Goal: Task Accomplishment & Management: Manage account settings

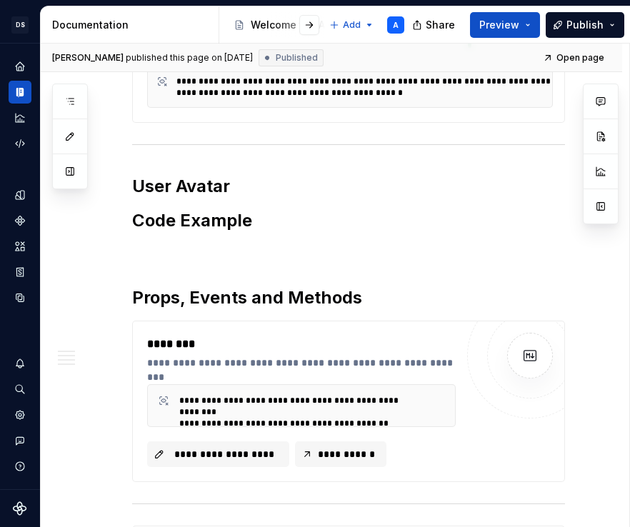
scroll to position [403, 0]
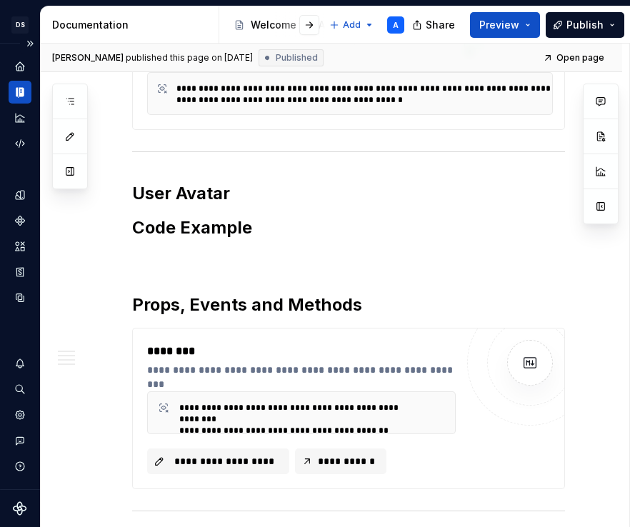
click at [19, 92] on icon "Documentation" at bounding box center [21, 92] width 5 height 9
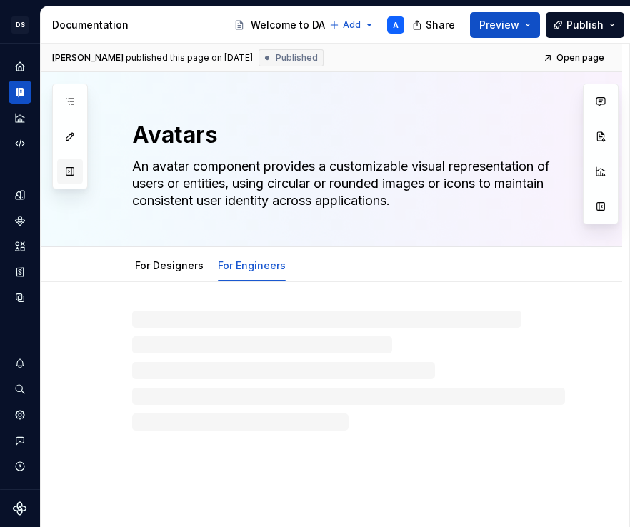
click at [62, 164] on button "button" at bounding box center [70, 172] width 26 height 26
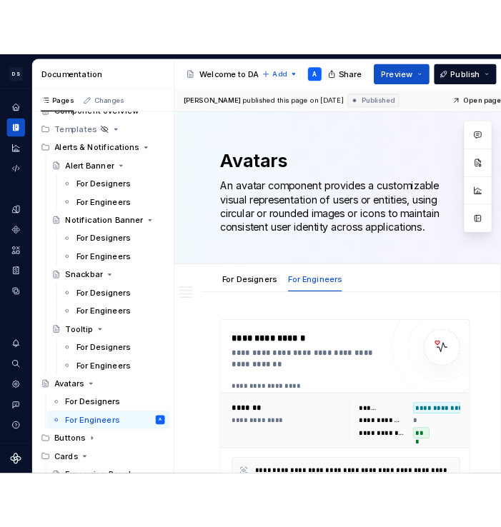
scroll to position [51, 0]
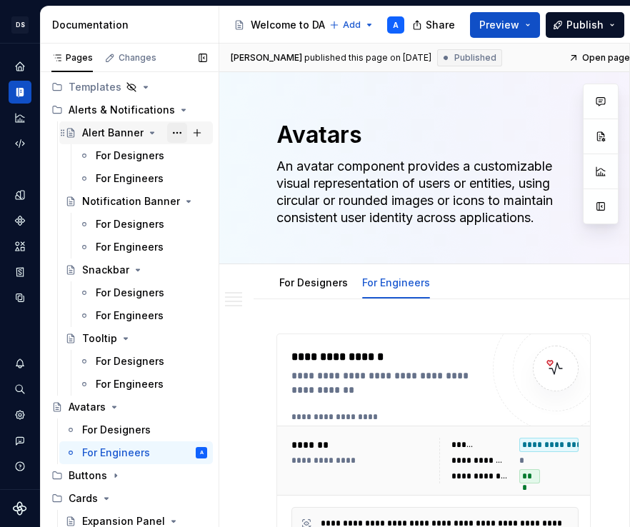
click at [180, 134] on button "Page tree" at bounding box center [177, 133] width 20 height 20
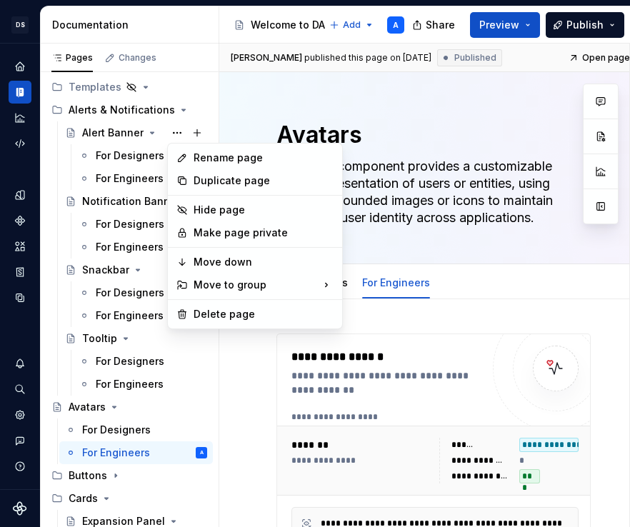
click at [493, 121] on html "DS Cargo A Design system data Documentation Accessibility guide for tree Page t…" at bounding box center [315, 263] width 630 height 527
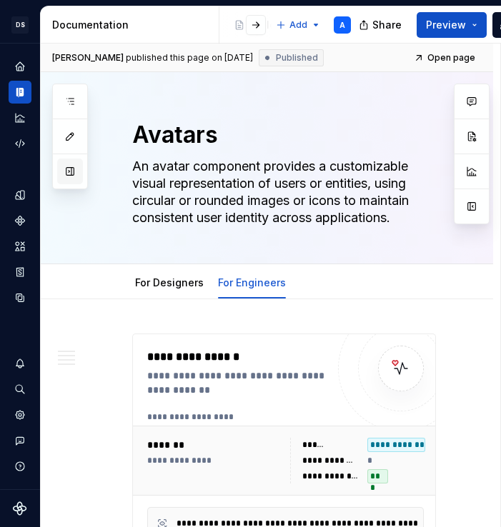
click at [60, 176] on button "button" at bounding box center [70, 172] width 26 height 26
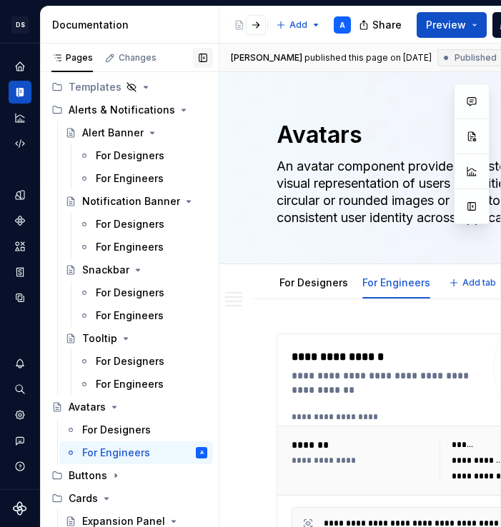
scroll to position [0, 0]
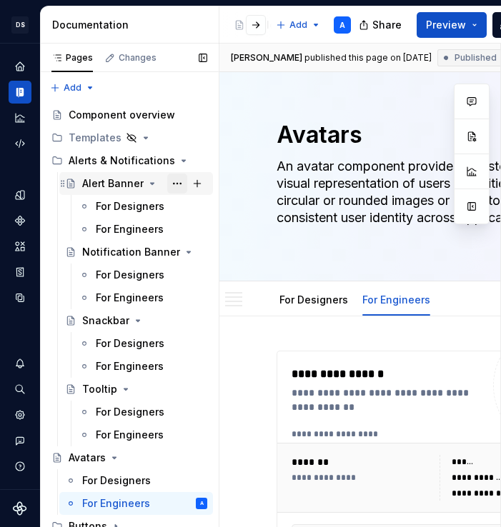
click at [179, 181] on button "Page tree" at bounding box center [177, 184] width 20 height 20
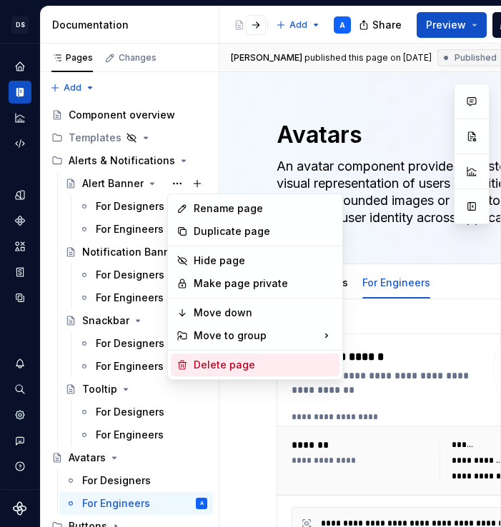
click at [208, 363] on div "Delete page" at bounding box center [264, 365] width 140 height 14
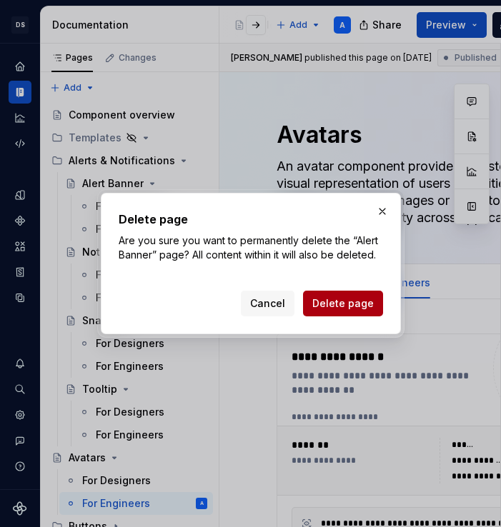
click at [351, 311] on button "Delete page" at bounding box center [343, 304] width 80 height 26
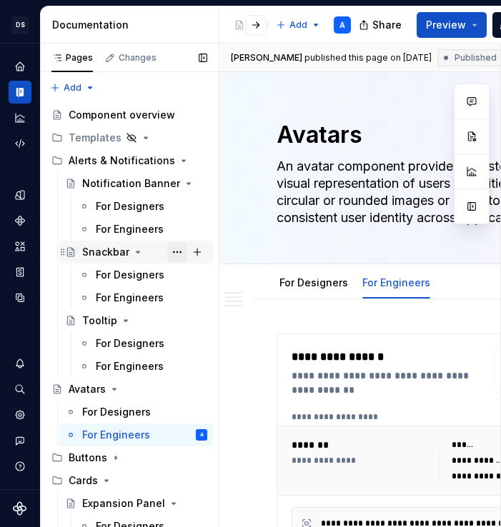
click at [178, 249] on button "Page tree" at bounding box center [177, 252] width 20 height 20
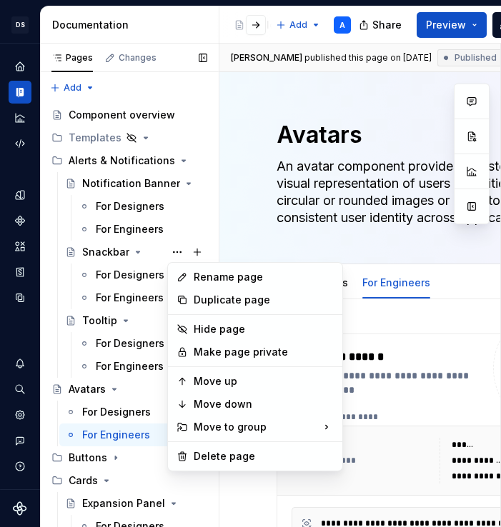
click at [133, 231] on div "Pages Changes Add Accessibility guide for tree Page tree. Navigate the tree wit…" at bounding box center [129, 289] width 179 height 490
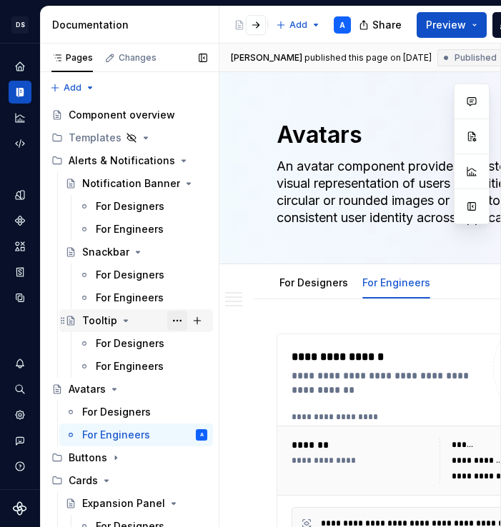
click at [179, 323] on button "Page tree" at bounding box center [177, 321] width 20 height 20
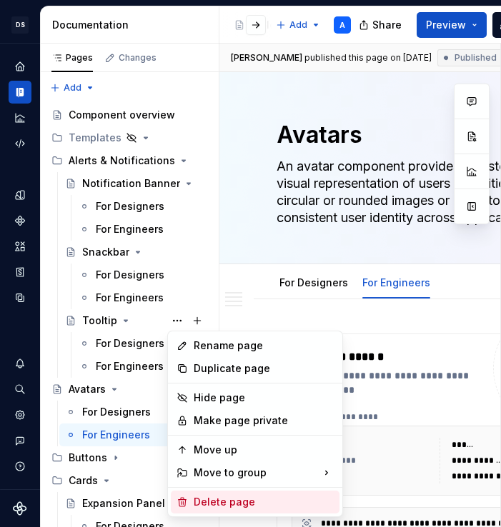
click at [211, 498] on div "Delete page" at bounding box center [264, 502] width 140 height 14
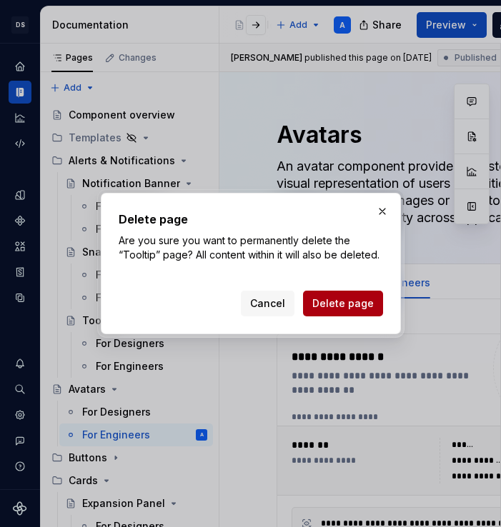
click at [343, 301] on span "Delete page" at bounding box center [342, 303] width 61 height 14
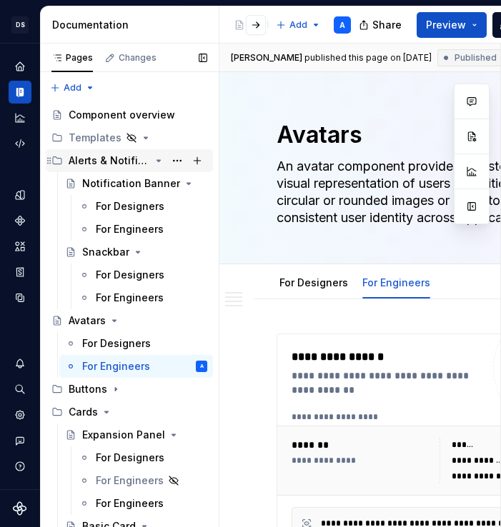
click at [159, 162] on icon "Page tree" at bounding box center [158, 160] width 11 height 11
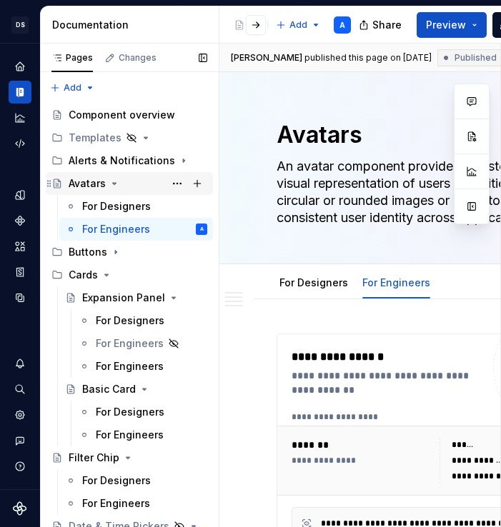
click at [112, 186] on icon "Page tree" at bounding box center [114, 183] width 11 height 11
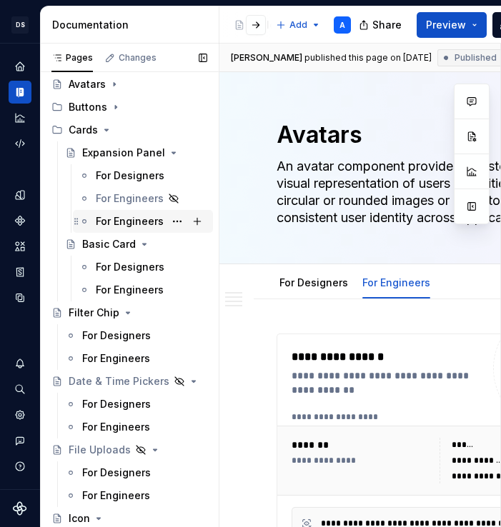
scroll to position [100, 0]
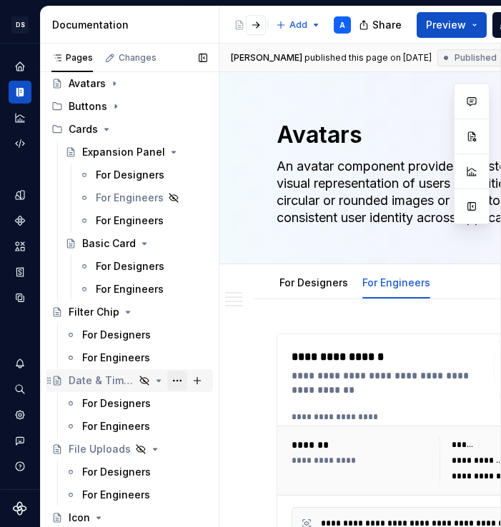
click at [176, 379] on button "Page tree" at bounding box center [177, 381] width 20 height 20
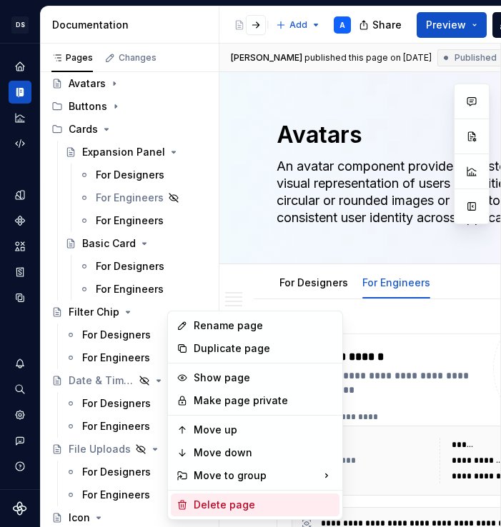
click at [210, 508] on div "Delete page" at bounding box center [264, 505] width 140 height 14
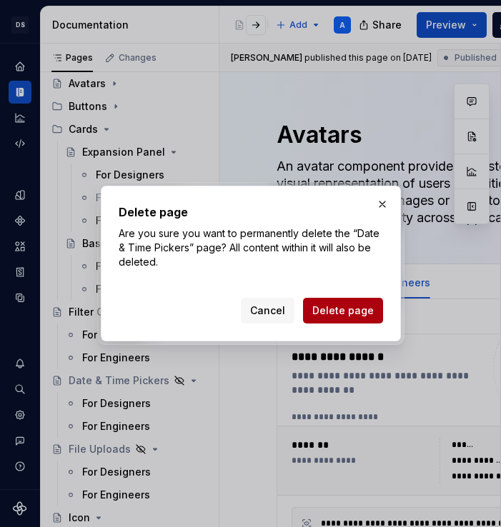
click at [343, 316] on span "Delete page" at bounding box center [342, 310] width 61 height 14
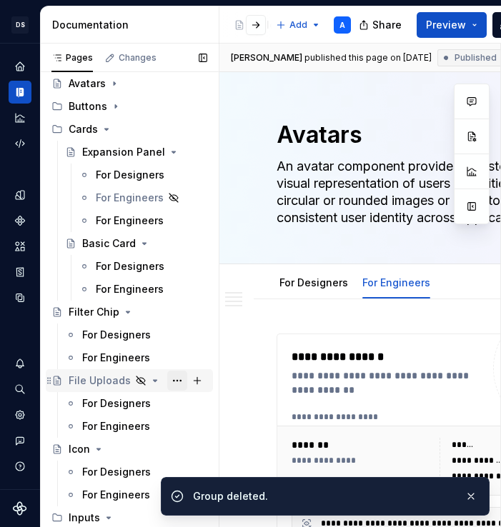
click at [186, 378] on button "Page tree" at bounding box center [177, 381] width 20 height 20
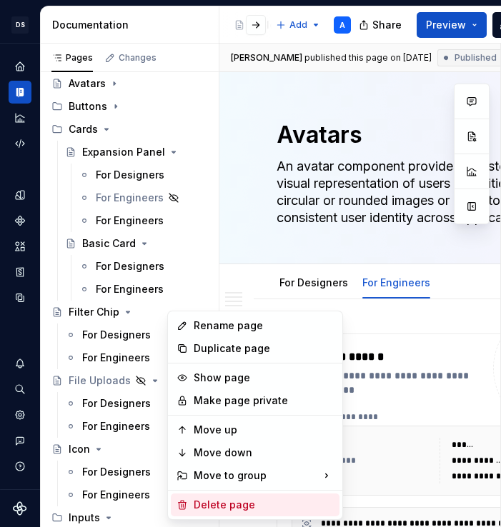
click at [204, 499] on div "Delete page" at bounding box center [264, 505] width 140 height 14
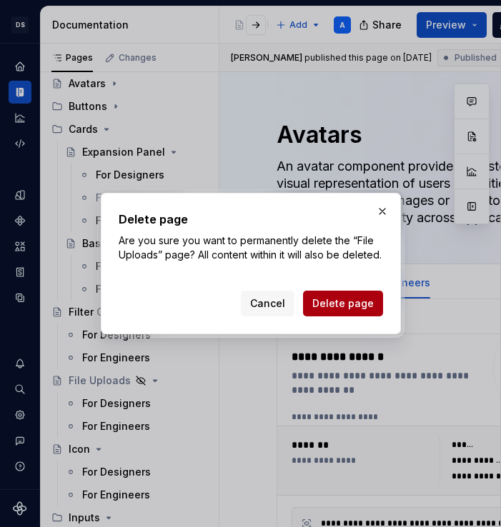
click at [360, 300] on span "Delete page" at bounding box center [342, 303] width 61 height 14
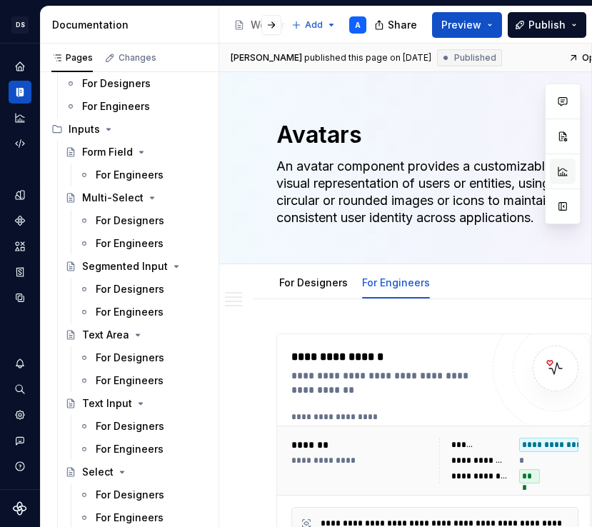
scroll to position [419, 0]
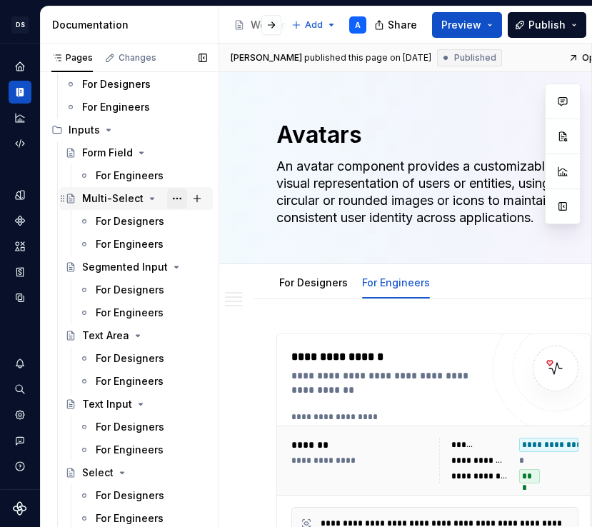
click at [182, 199] on button "Page tree" at bounding box center [177, 199] width 20 height 20
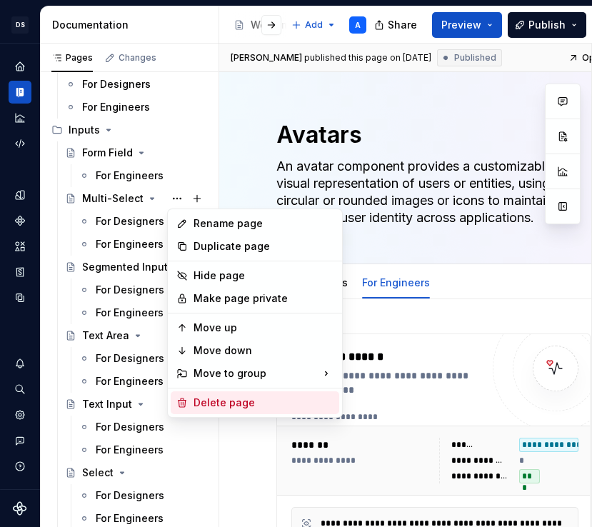
click at [204, 404] on div "Delete page" at bounding box center [264, 403] width 140 height 14
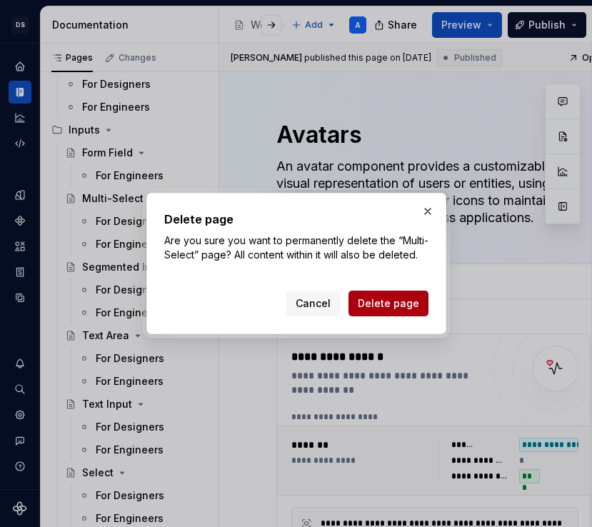
click at [394, 311] on span "Delete page" at bounding box center [388, 303] width 61 height 14
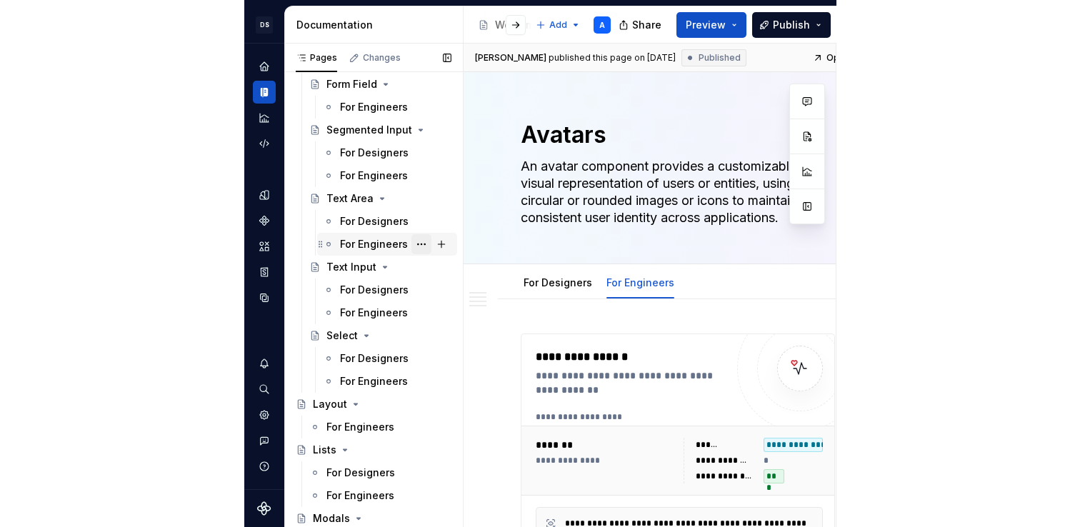
scroll to position [511, 0]
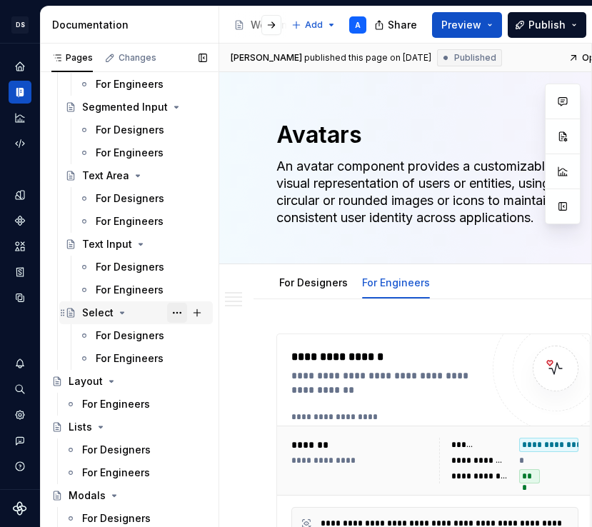
click at [175, 312] on button "Page tree" at bounding box center [177, 313] width 20 height 20
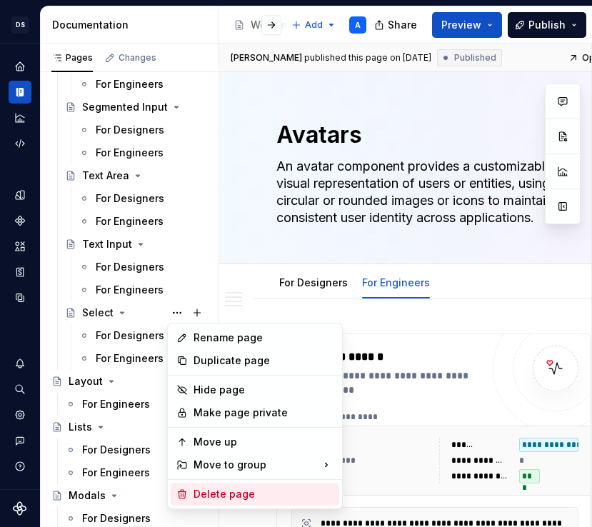
click at [215, 492] on div "Delete page" at bounding box center [264, 494] width 140 height 14
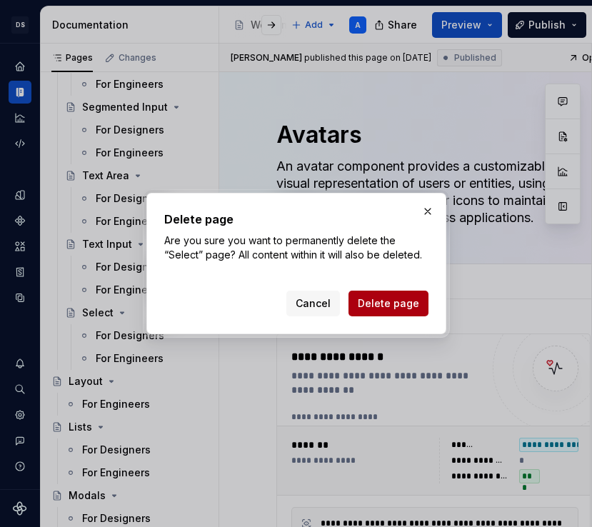
click at [386, 299] on span "Delete page" at bounding box center [388, 303] width 61 height 14
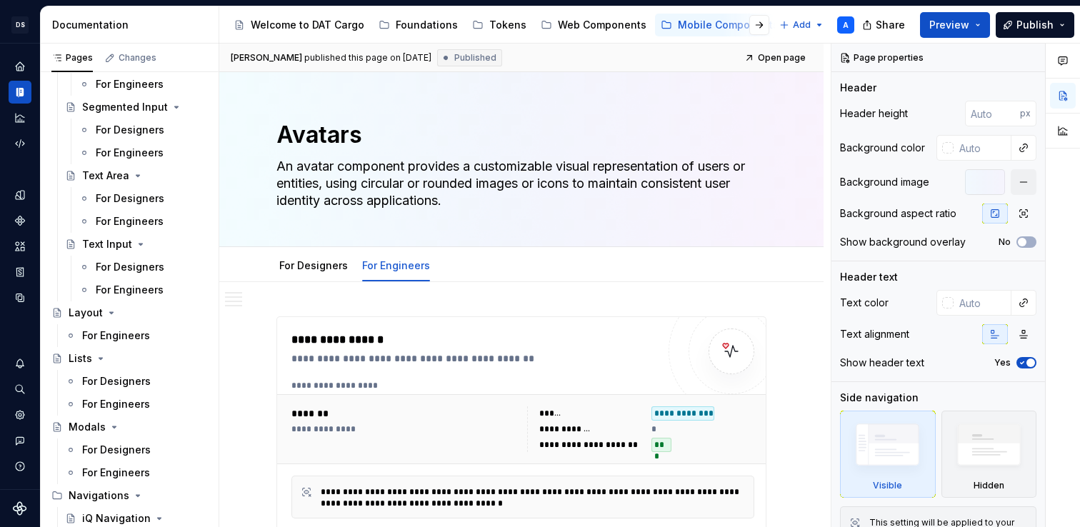
type textarea "*"
